Goal: Information Seeking & Learning: Learn about a topic

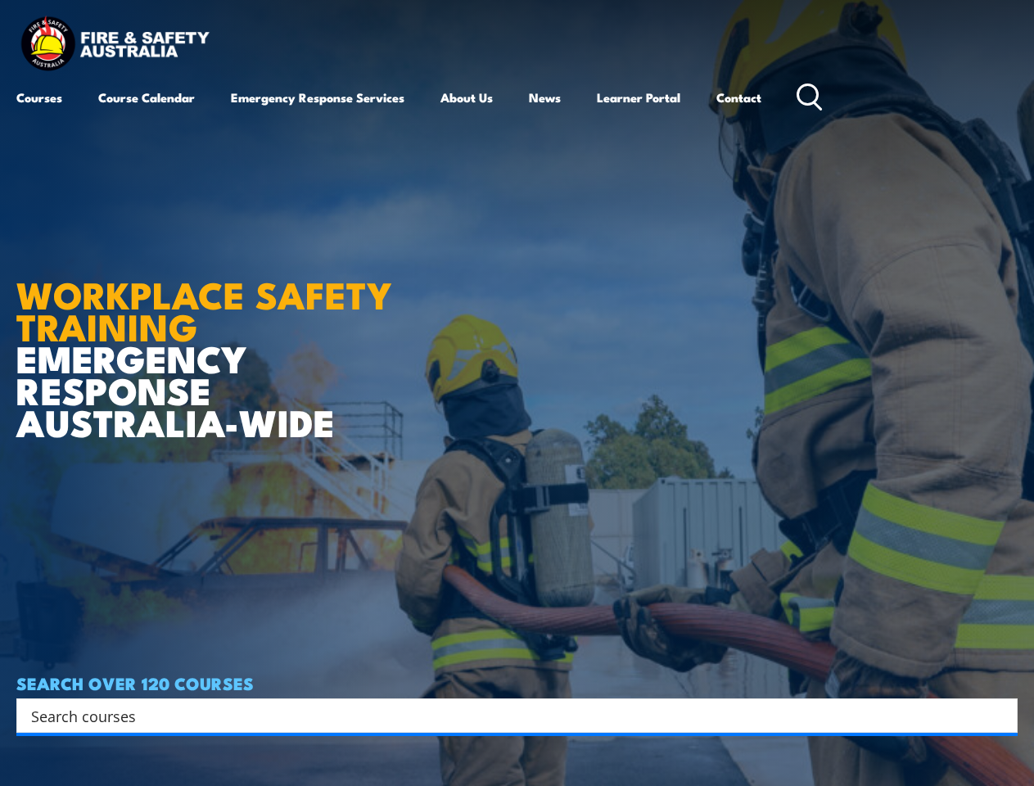
click at [517, 393] on article "WORKPLACE SAFETY TRAINING EMERGENCY RESPONSE [GEOGRAPHIC_DATA]-WIDE SEARCH OVER…" at bounding box center [516, 393] width 1001 height 786
click at [506, 716] on input "Search input" at bounding box center [506, 715] width 951 height 25
click at [1001, 716] on icon "Search magnifier button" at bounding box center [1001, 715] width 18 height 23
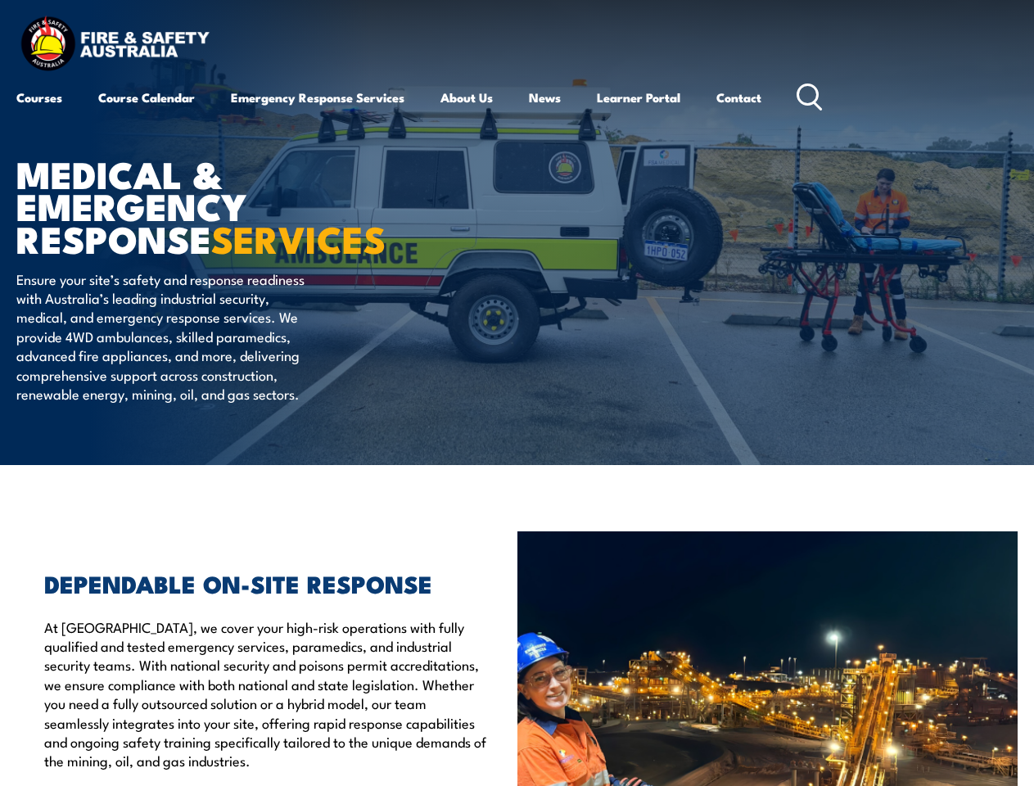
click at [517, 393] on article "MEDICAL & EMERGENCY RESPONSE SERVICES Ensure your site’s safety and response re…" at bounding box center [516, 232] width 1001 height 465
